Goal: Task Accomplishment & Management: Complete application form

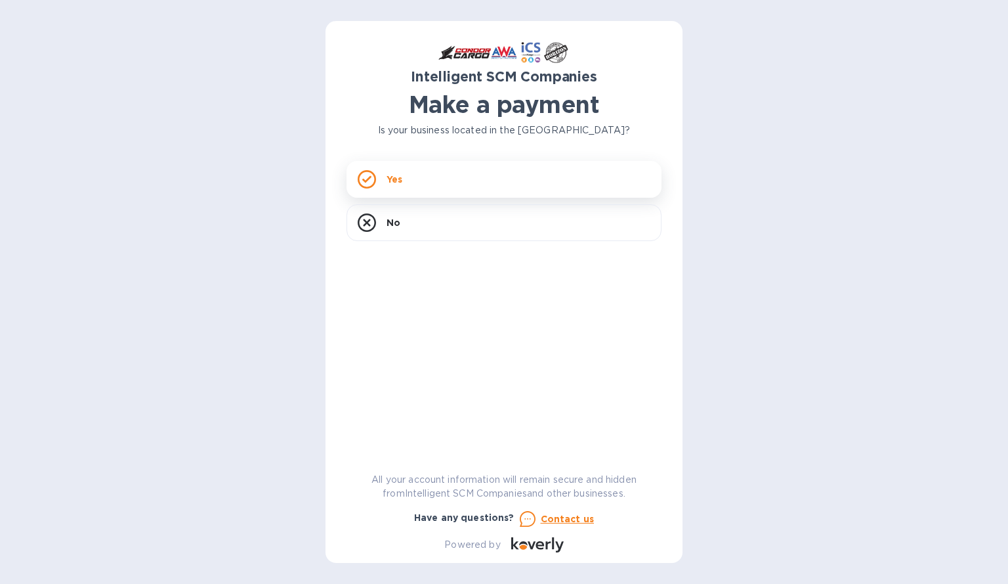
click at [386, 186] on div "Yes" at bounding box center [504, 179] width 315 height 37
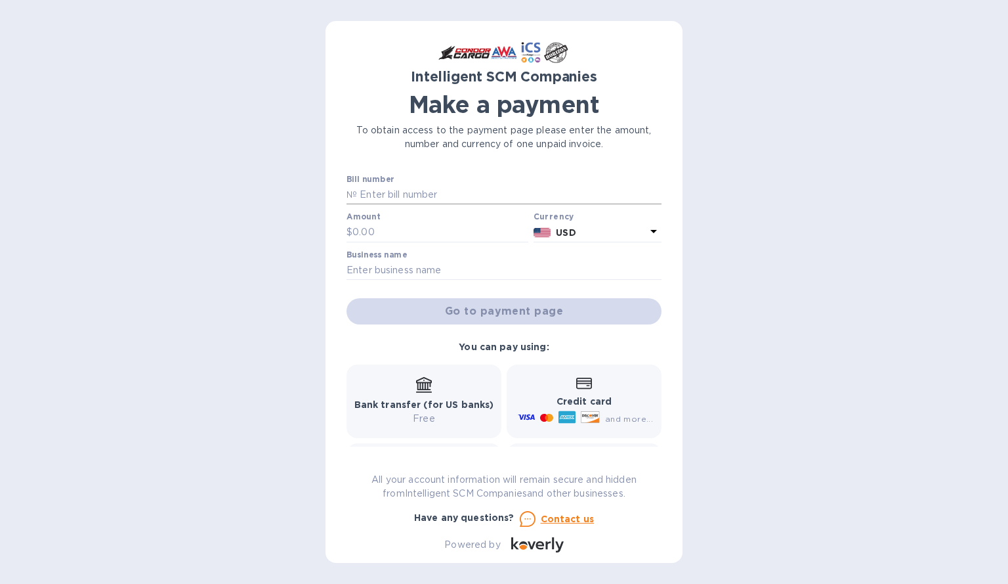
click at [404, 202] on input "text" at bounding box center [509, 195] width 305 height 20
type input "S00512720"
click at [379, 237] on input "text" at bounding box center [441, 233] width 176 height 20
type input "521.80"
click at [404, 266] on input "text" at bounding box center [504, 271] width 315 height 20
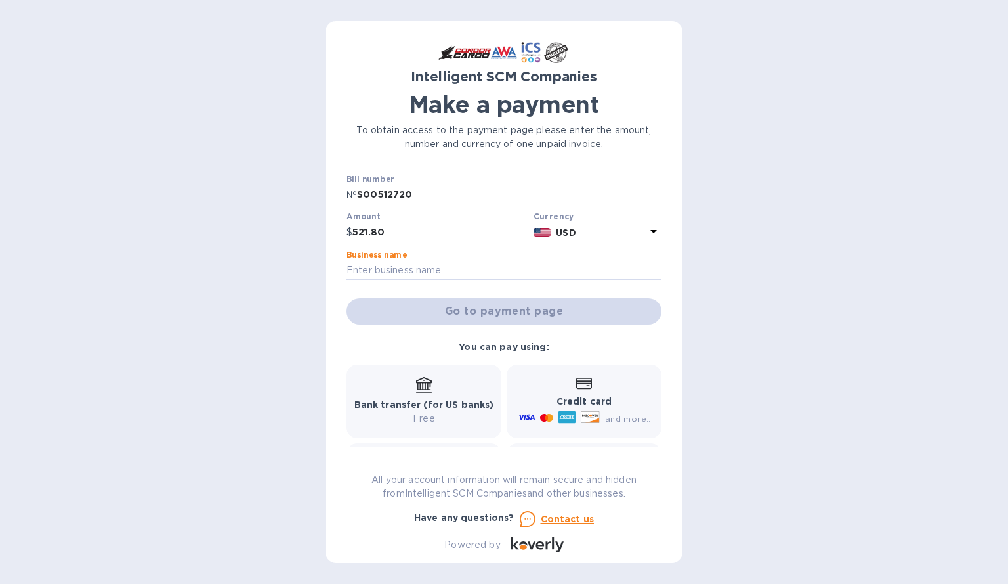
type input "Northwest International"
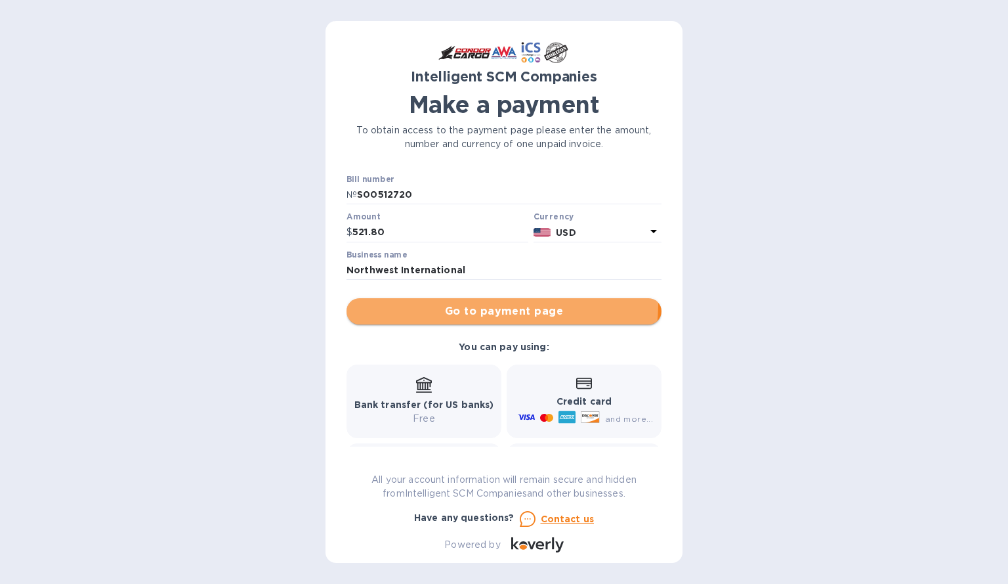
click at [495, 305] on span "Go to payment page" at bounding box center [504, 311] width 294 height 16
